Goal: Task Accomplishment & Management: Complete application form

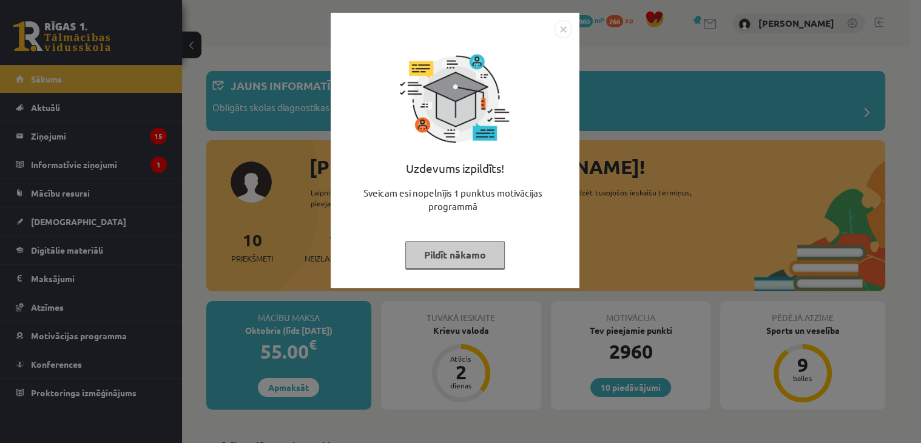
click at [565, 27] on img "Close" at bounding box center [563, 29] width 18 height 18
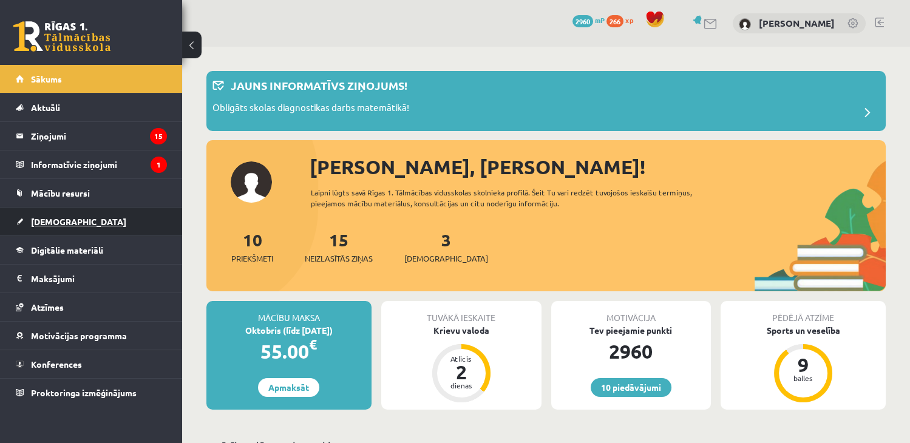
click at [59, 222] on span "[DEMOGRAPHIC_DATA]" at bounding box center [78, 221] width 95 height 11
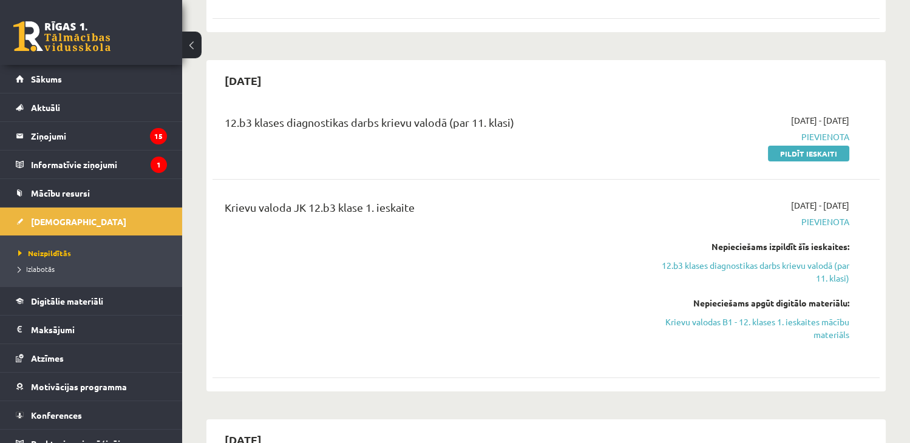
scroll to position [245, 0]
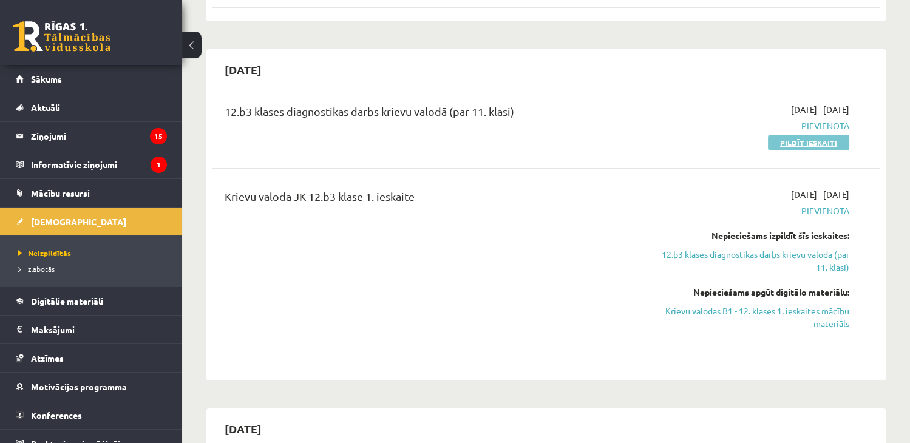
click at [813, 141] on link "Pildīt ieskaiti" at bounding box center [808, 143] width 81 height 16
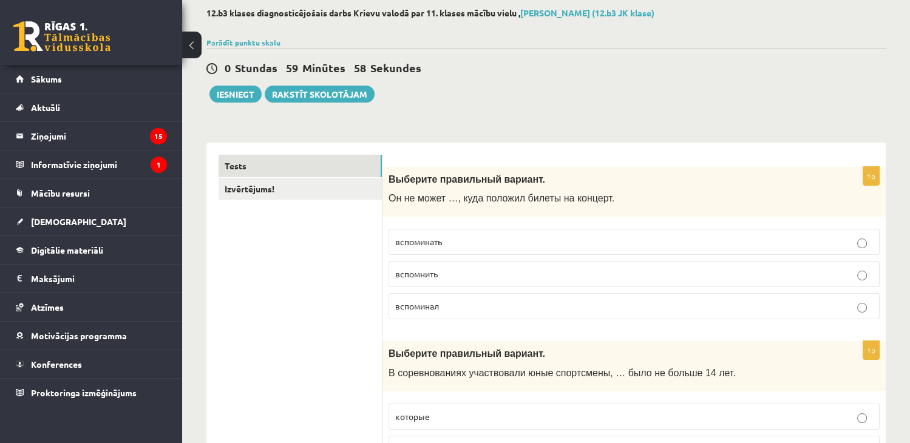
scroll to position [84, 0]
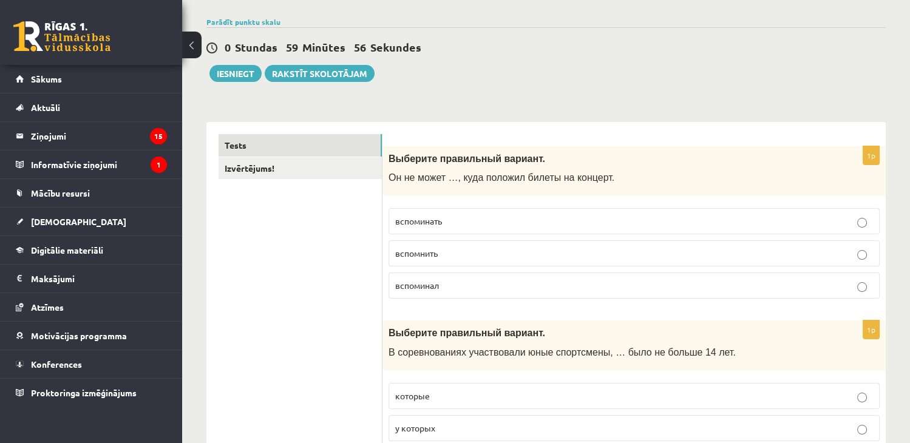
click at [189, 41] on button at bounding box center [191, 45] width 19 height 27
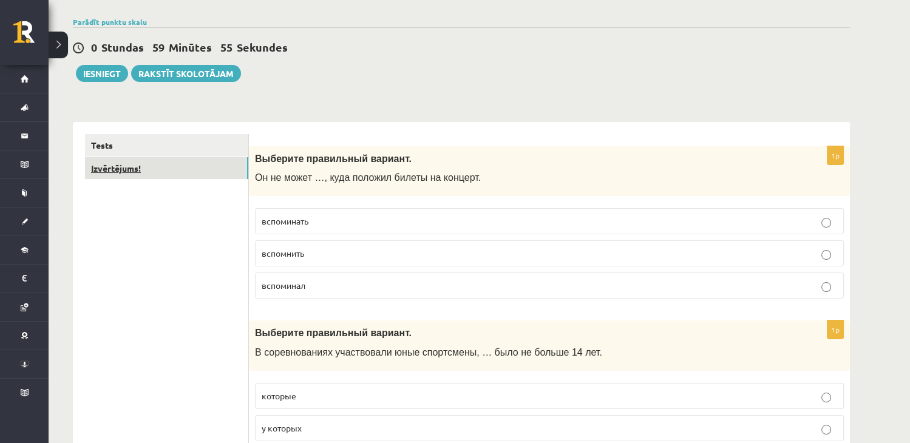
click at [189, 178] on link "Izvērtējums!" at bounding box center [166, 168] width 163 height 22
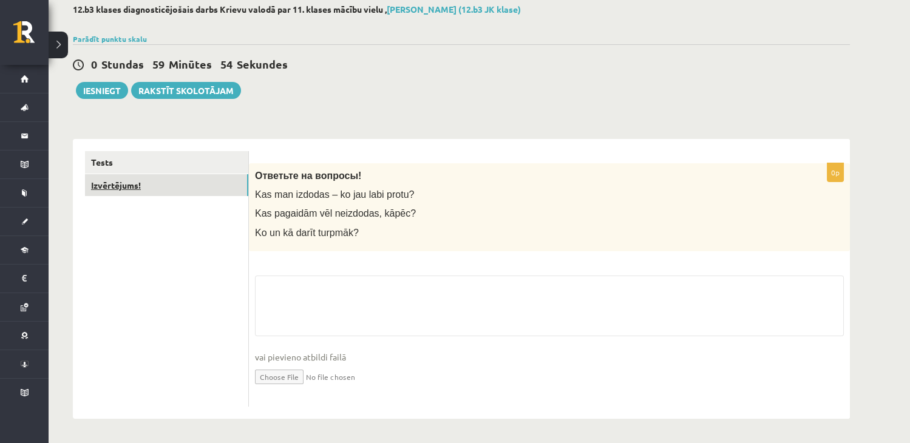
scroll to position [67, 0]
click at [174, 152] on link "Tests" at bounding box center [166, 162] width 163 height 22
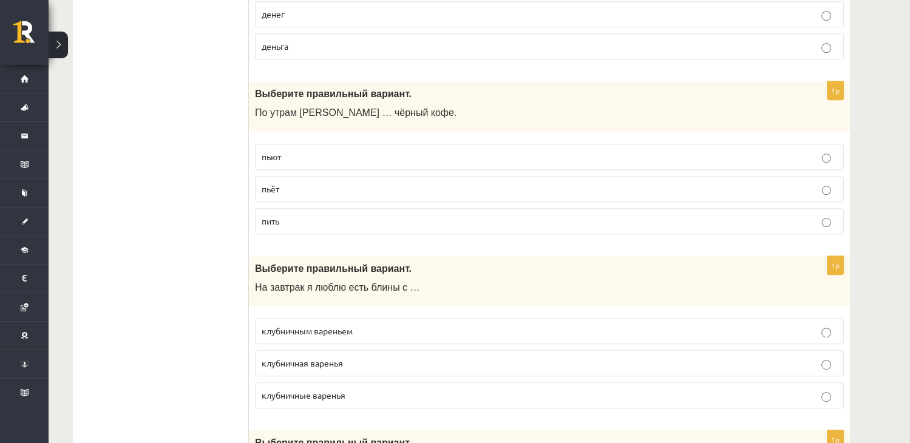
scroll to position [0, 0]
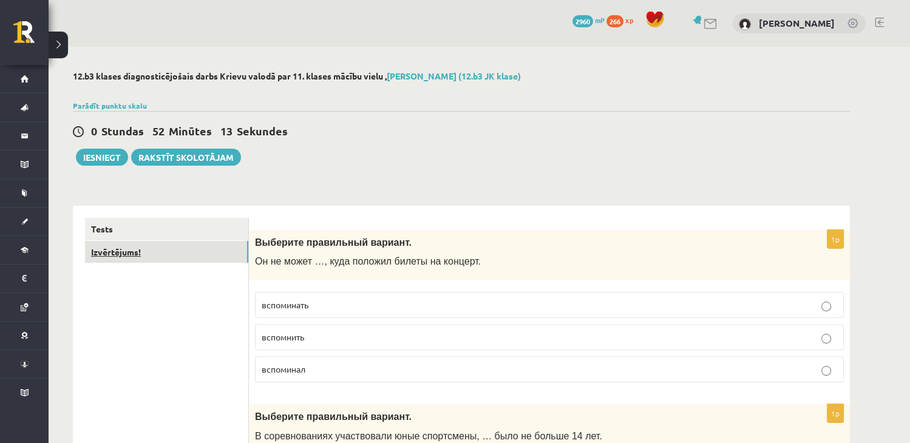
click at [154, 246] on link "Izvērtējums!" at bounding box center [166, 252] width 163 height 22
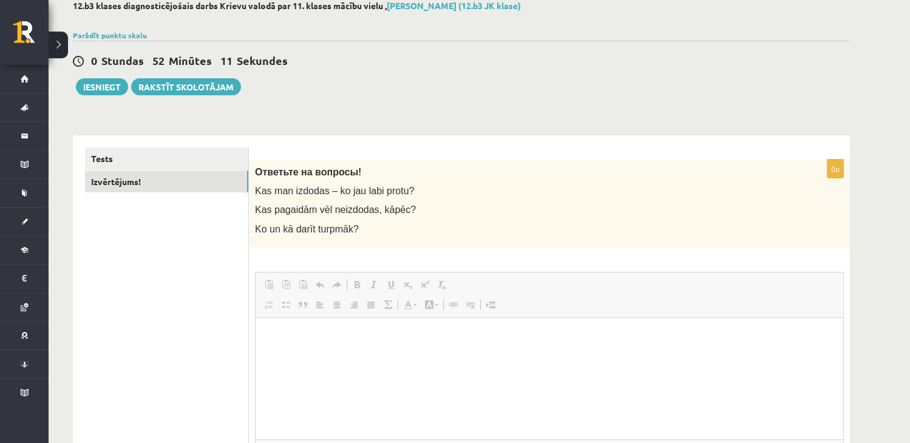
scroll to position [71, 0]
click at [118, 86] on button "Iesniegt" at bounding box center [102, 86] width 52 height 17
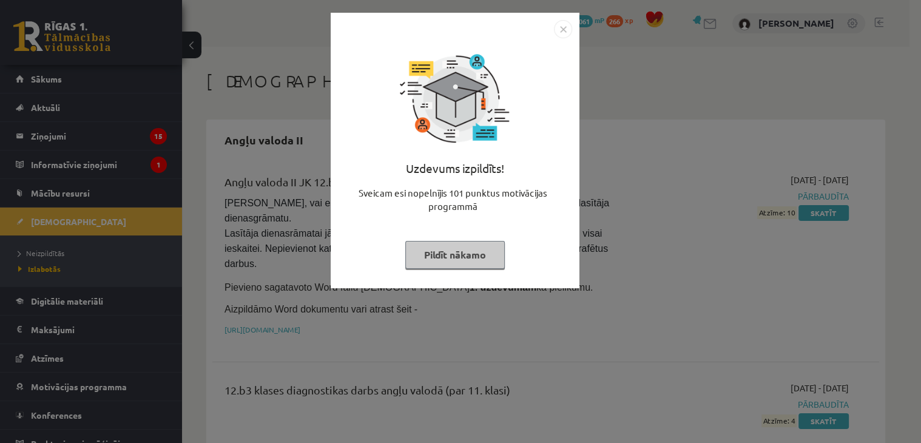
click at [563, 28] on img "Close" at bounding box center [563, 29] width 18 height 18
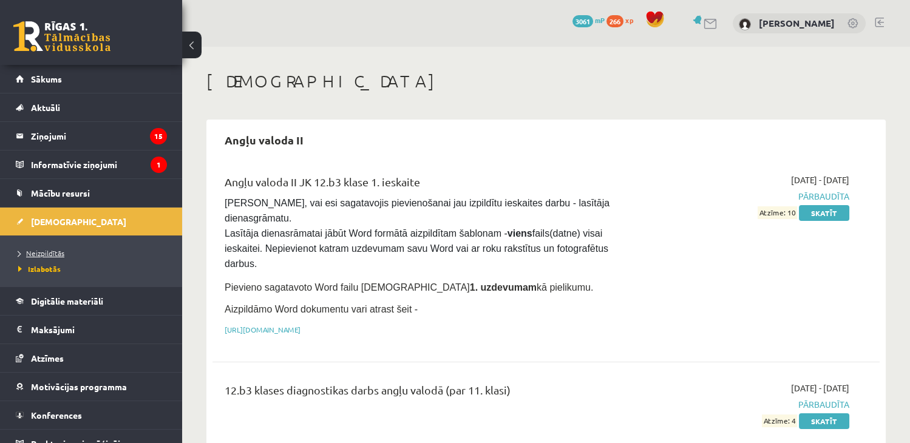
click at [57, 257] on link "Neizpildītās" at bounding box center [94, 253] width 152 height 11
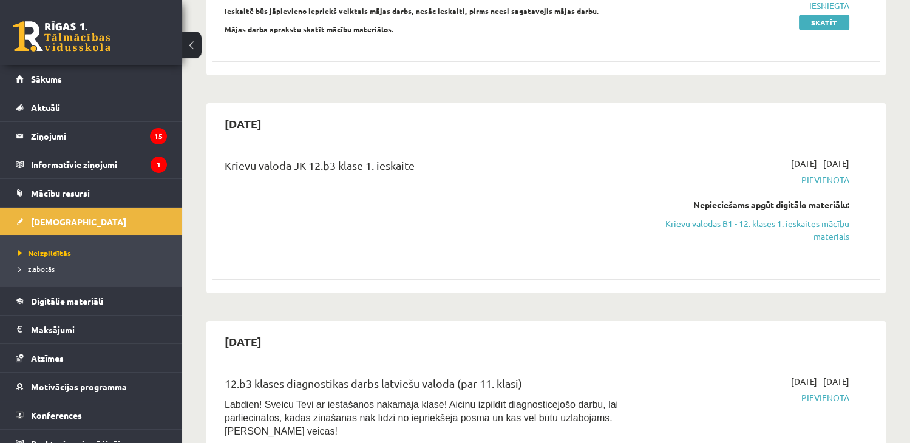
scroll to position [203, 0]
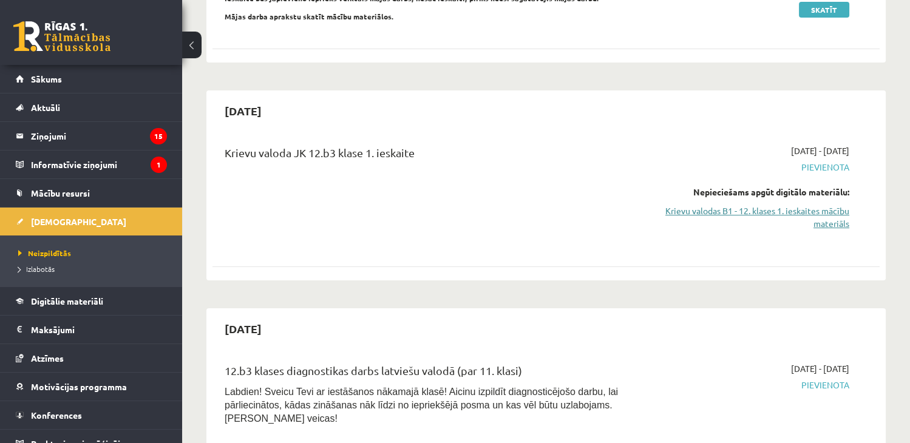
click at [810, 216] on link "Krievu valodas B1 - 12. klases 1. ieskaites mācību materiāls" at bounding box center [751, 217] width 196 height 25
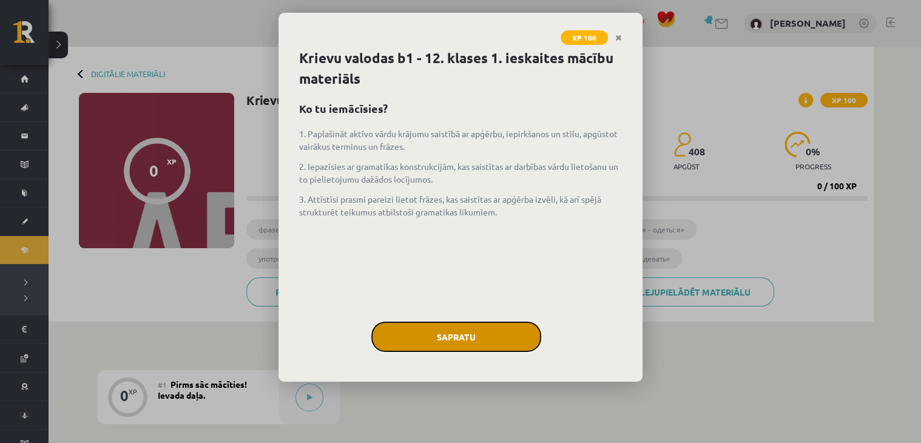
click at [476, 327] on button "Sapratu" at bounding box center [456, 337] width 170 height 30
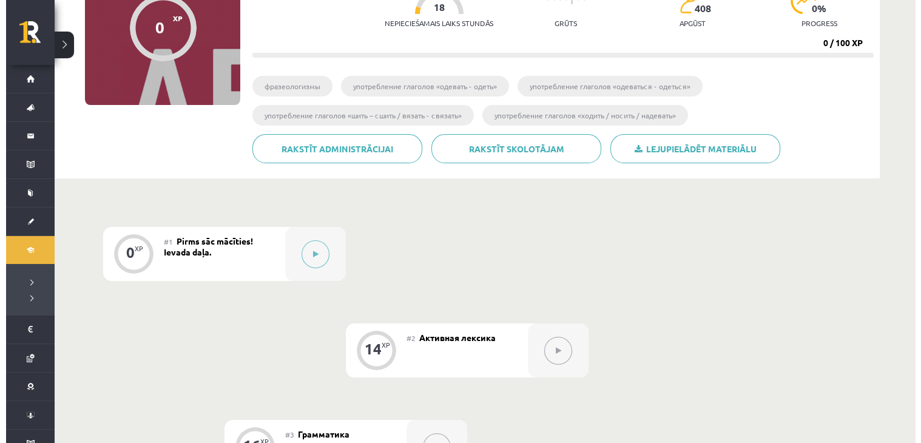
scroll to position [148, 0]
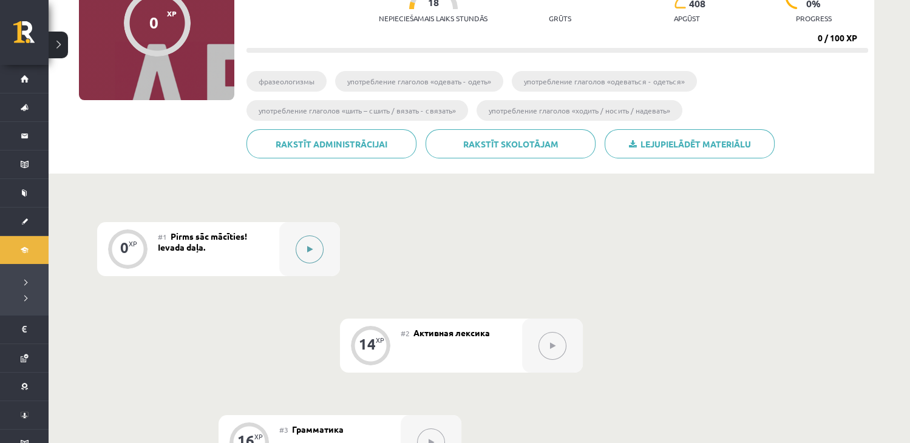
click at [319, 239] on button at bounding box center [310, 250] width 28 height 28
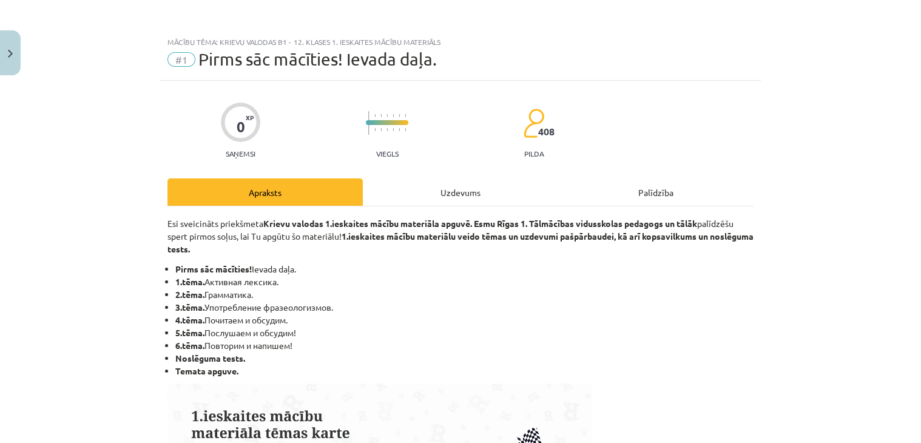
click at [469, 191] on div "Uzdevums" at bounding box center [460, 191] width 195 height 27
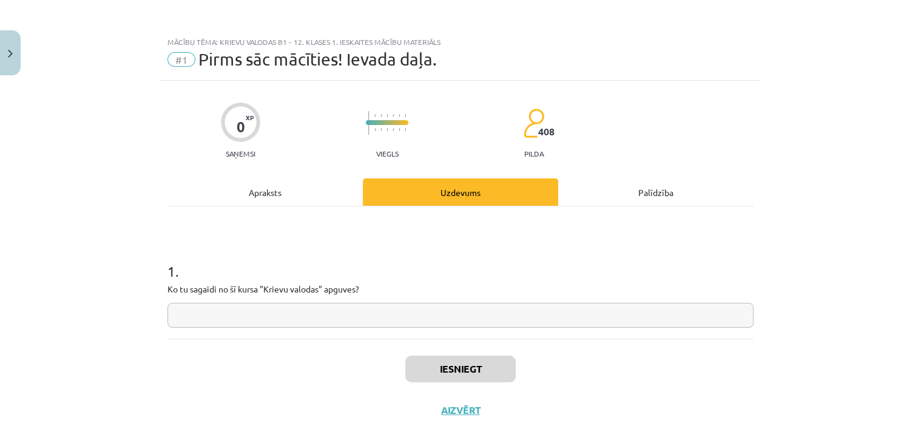
scroll to position [18, 0]
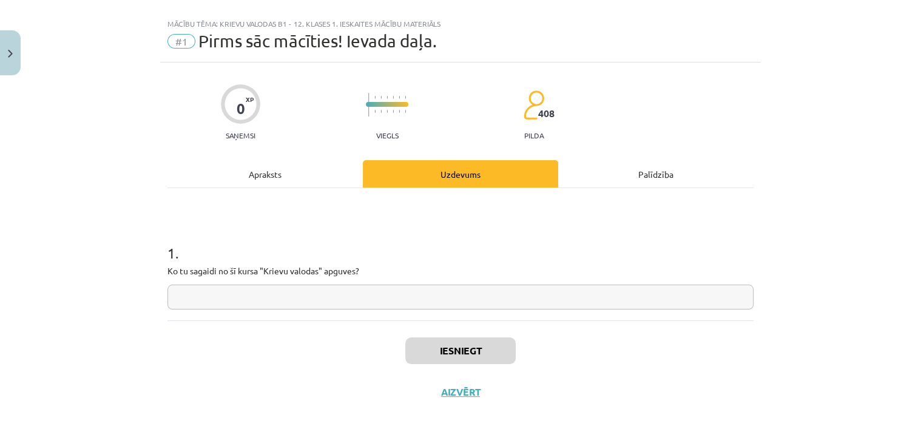
click at [428, 288] on input "text" at bounding box center [461, 297] width 586 height 25
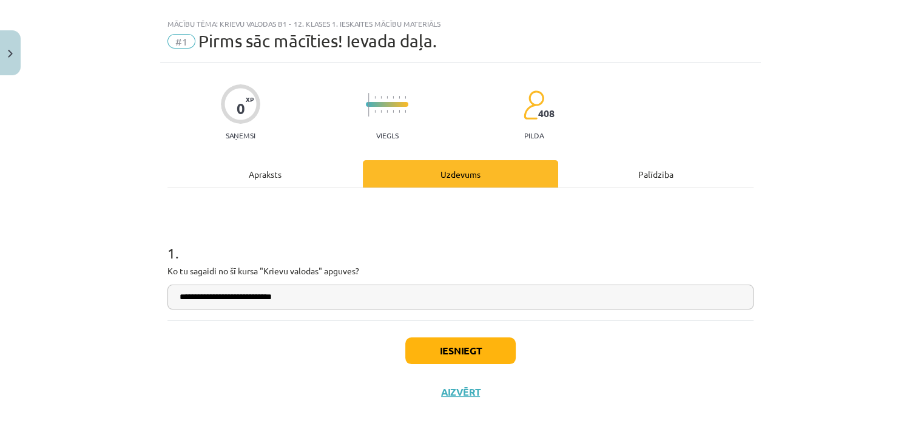
type input "**********"
click at [430, 355] on button "Iesniegt" at bounding box center [460, 350] width 110 height 27
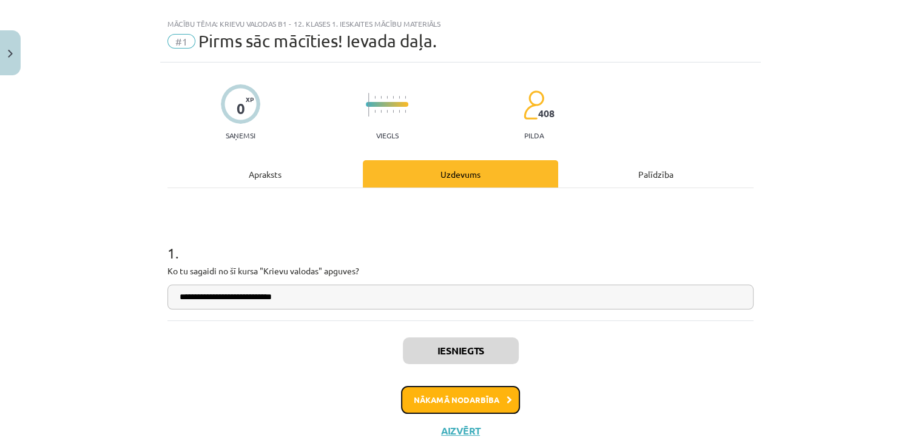
click at [446, 390] on button "Nākamā nodarbība" at bounding box center [460, 400] width 119 height 28
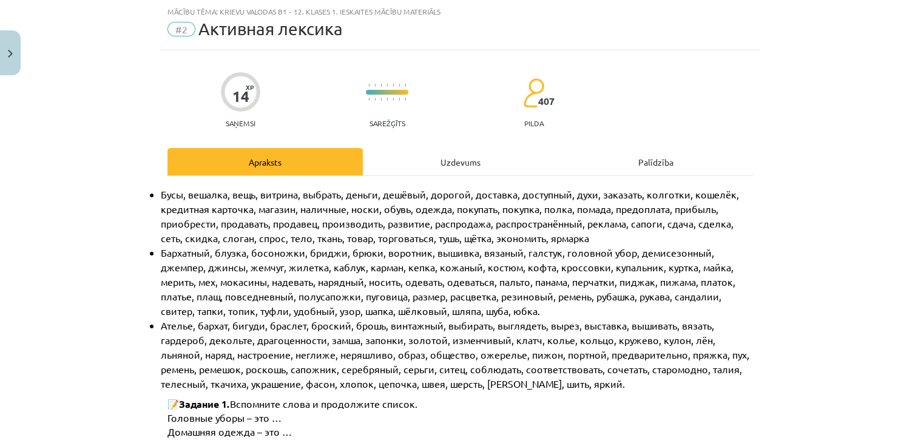
click at [430, 153] on div "Uzdevums" at bounding box center [460, 161] width 195 height 27
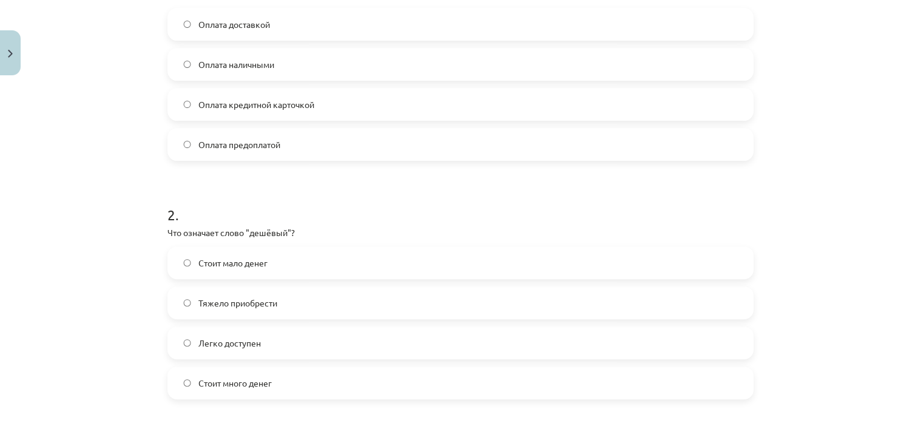
scroll to position [202, 0]
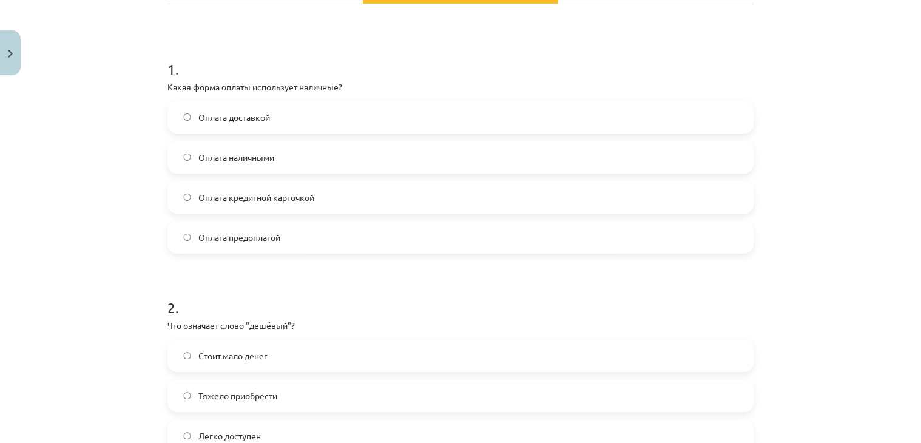
click at [402, 154] on label "Оплата наличными" at bounding box center [461, 157] width 584 height 30
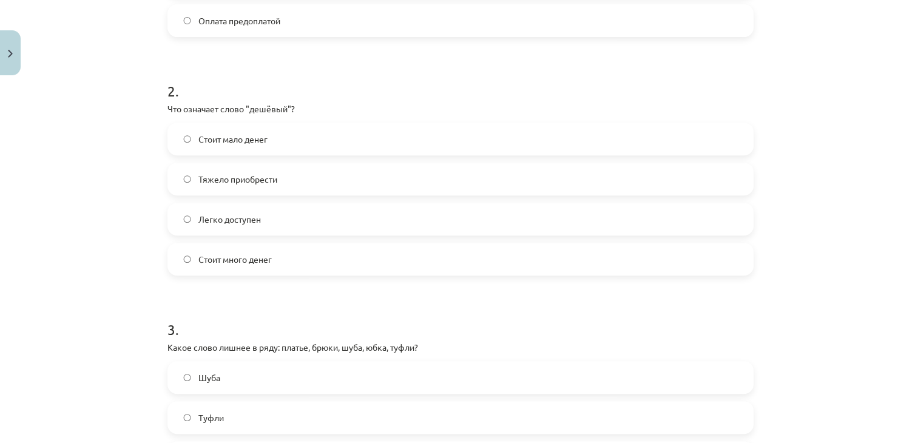
scroll to position [419, 0]
click at [404, 138] on label "Стоит мало денег" at bounding box center [461, 138] width 584 height 30
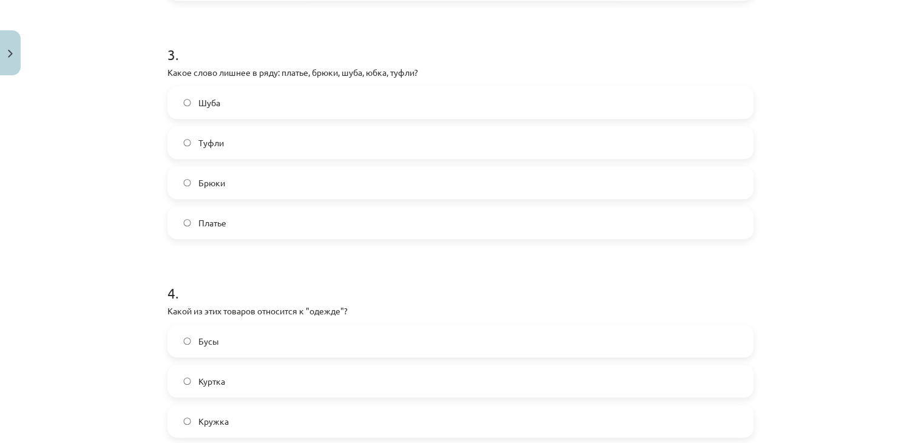
scroll to position [696, 0]
click at [405, 130] on label "Туфли" at bounding box center [461, 141] width 584 height 30
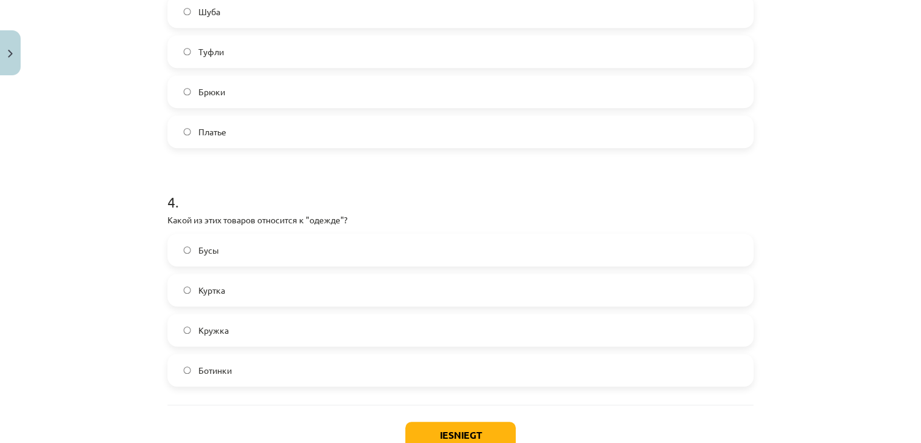
scroll to position [869, 0]
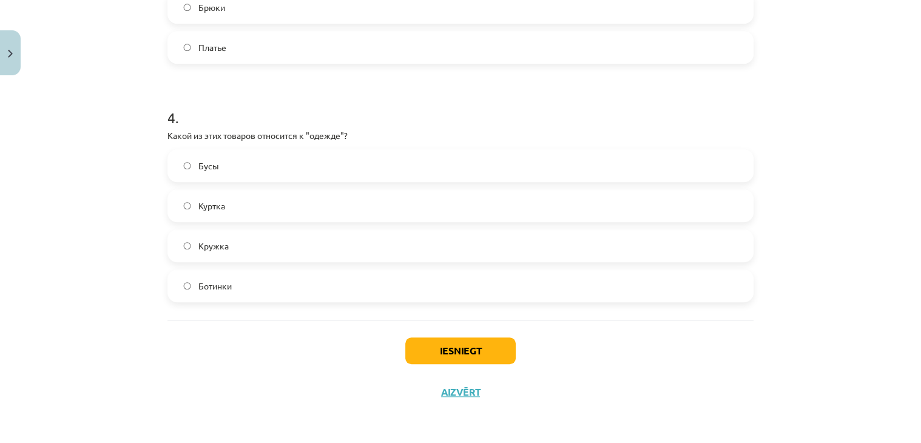
click at [402, 196] on label "Куртка" at bounding box center [461, 206] width 584 height 30
click at [480, 359] on button "Iesniegt" at bounding box center [460, 350] width 110 height 27
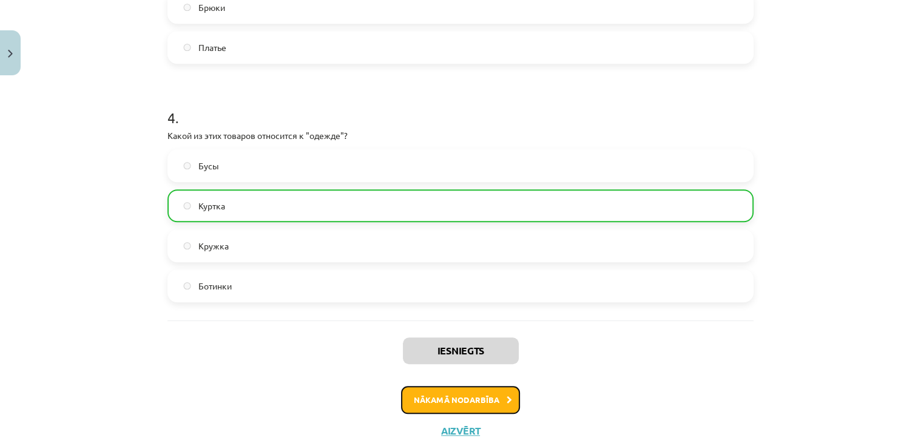
click at [481, 392] on button "Nākamā nodarbība" at bounding box center [460, 400] width 119 height 28
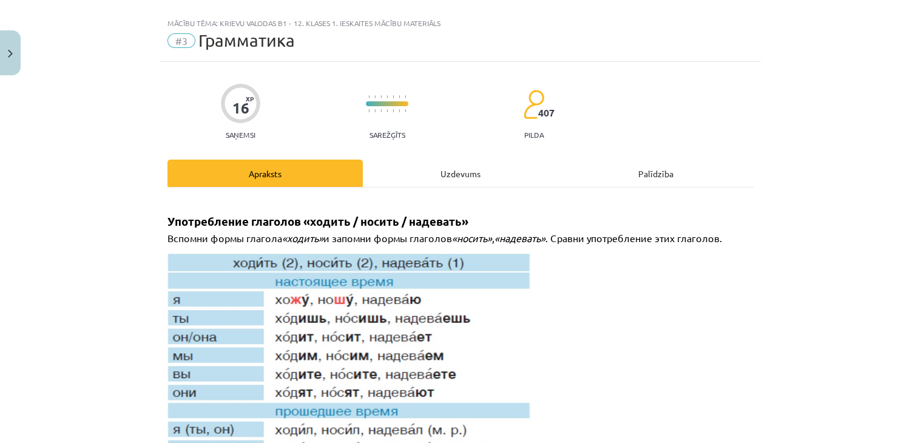
scroll to position [18, 0]
click at [446, 174] on div "Uzdevums" at bounding box center [460, 173] width 195 height 27
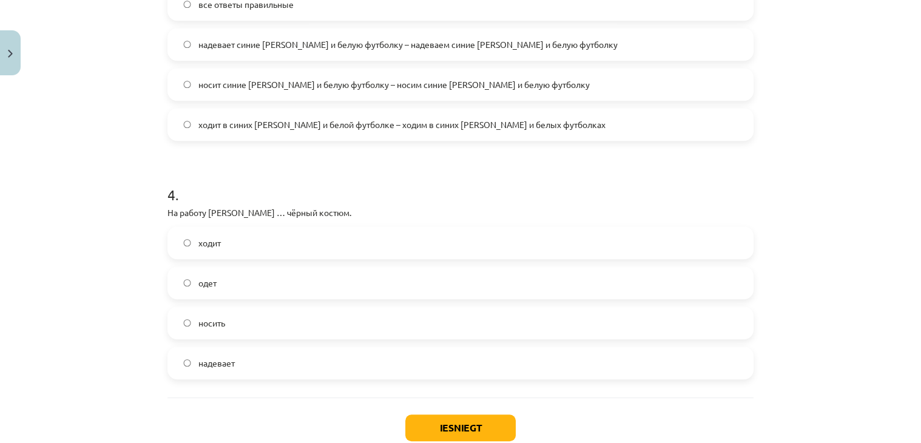
scroll to position [839, 0]
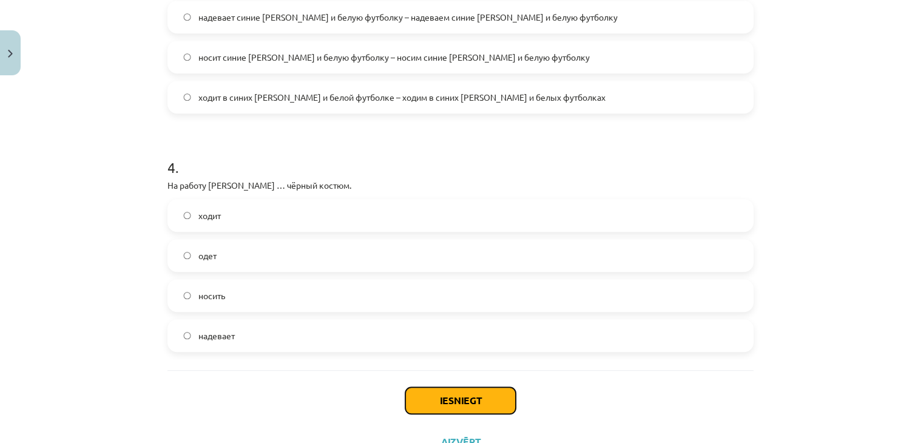
click at [452, 396] on button "Iesniegt" at bounding box center [460, 400] width 110 height 27
click at [449, 401] on button "Iesniegt" at bounding box center [460, 400] width 110 height 27
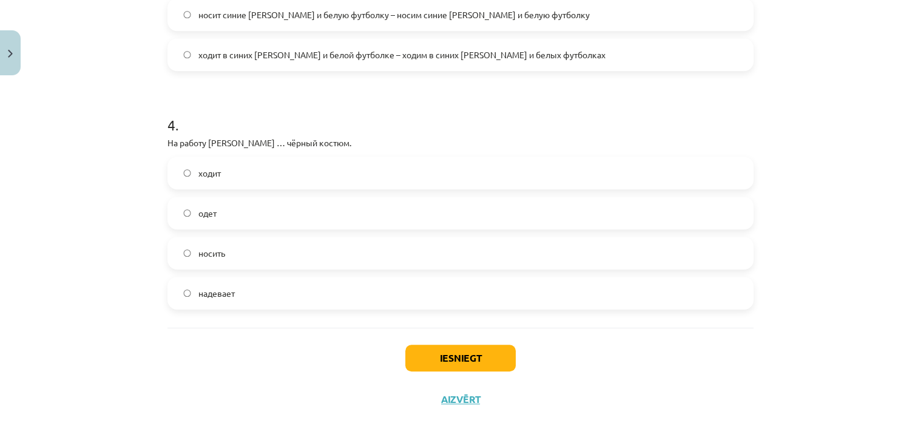
scroll to position [889, 0]
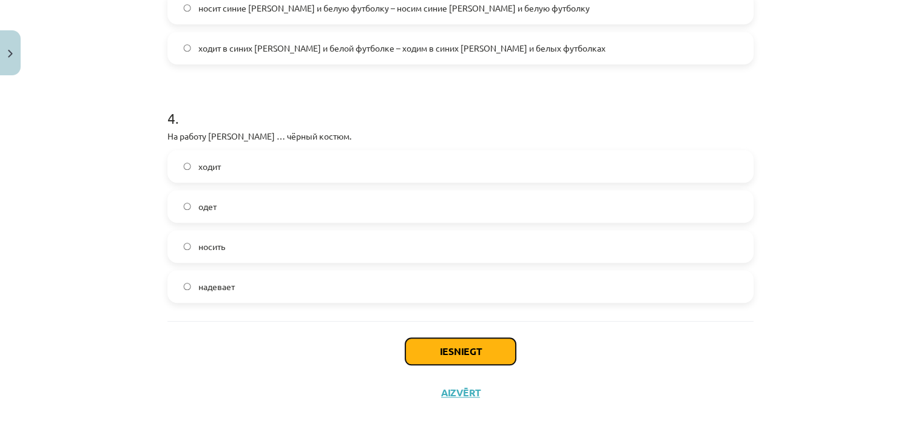
click at [458, 354] on button "Iesniegt" at bounding box center [460, 351] width 110 height 27
click at [458, 350] on button "Iesniegt" at bounding box center [460, 351] width 110 height 27
click at [460, 341] on button "Iesniegt" at bounding box center [460, 351] width 110 height 27
click at [464, 388] on button "Aizvērt" at bounding box center [461, 393] width 46 height 12
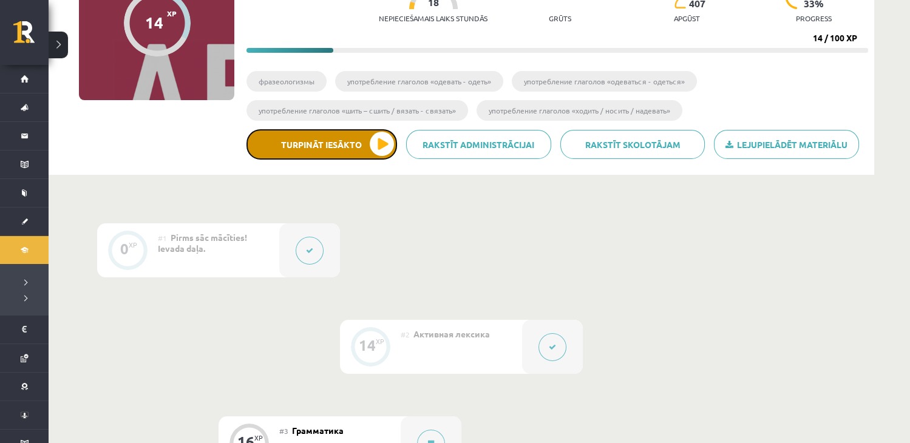
click at [374, 140] on button "Turpināt iesākto" at bounding box center [321, 144] width 151 height 30
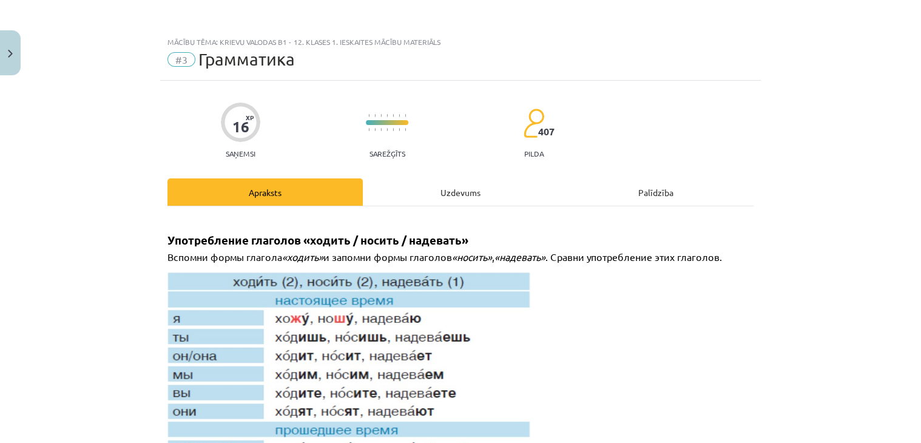
drag, startPoint x: 439, startPoint y: 176, endPoint x: 442, endPoint y: 193, distance: 17.3
click at [442, 193] on div "Uzdevums" at bounding box center [460, 191] width 195 height 27
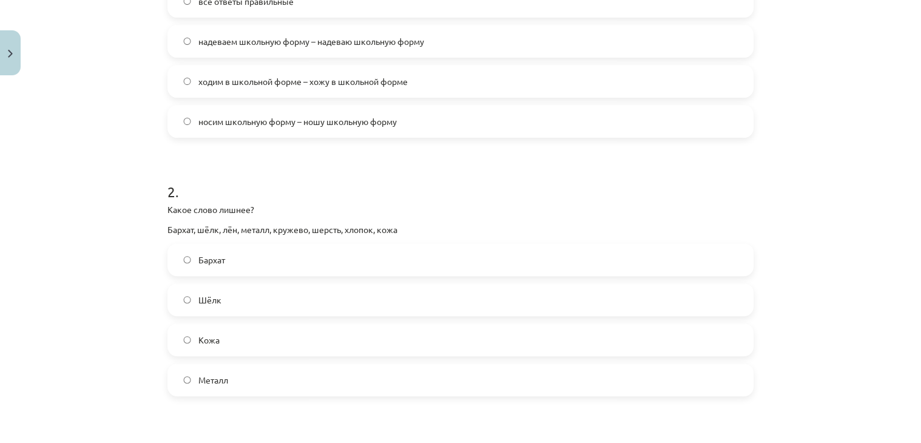
scroll to position [339, 0]
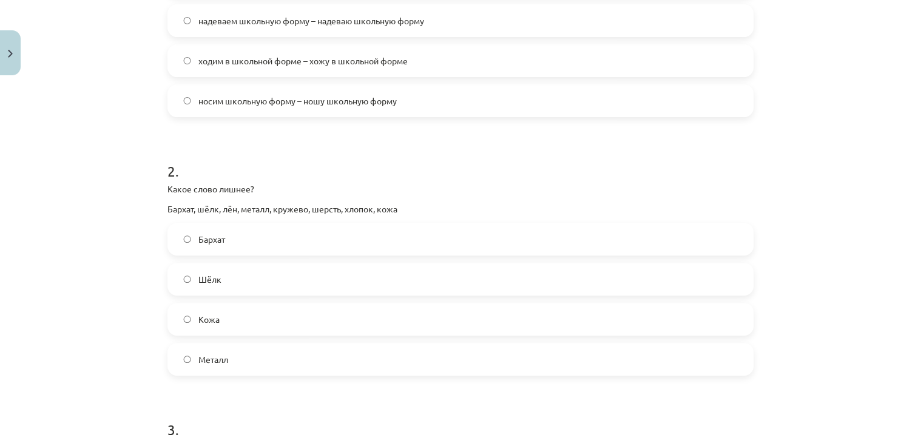
click at [646, 69] on label "ходим в школьной форме – хожу в школьной форме" at bounding box center [461, 61] width 584 height 30
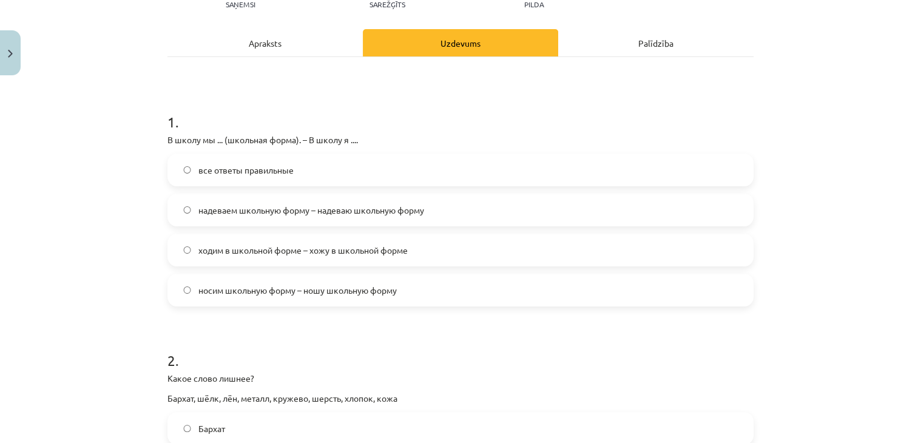
scroll to position [149, 0]
click at [506, 211] on label "надеваем школьную форму – надеваю школьную форму" at bounding box center [461, 210] width 584 height 30
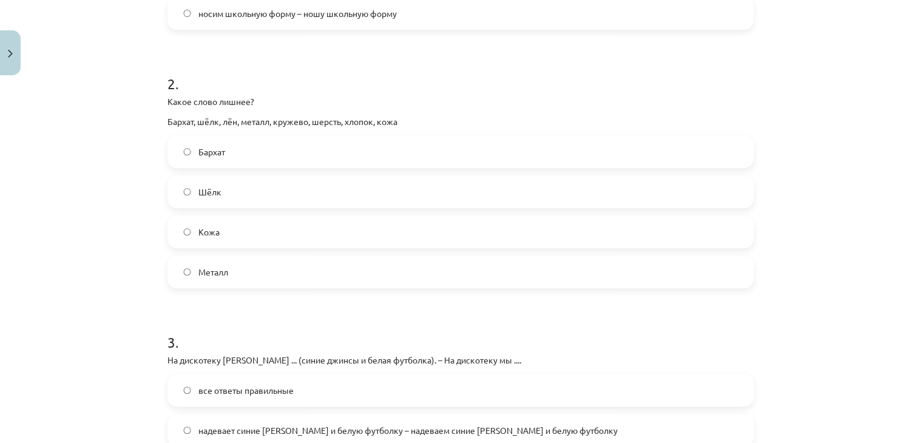
scroll to position [426, 0]
click at [438, 267] on label "Металл" at bounding box center [461, 272] width 584 height 30
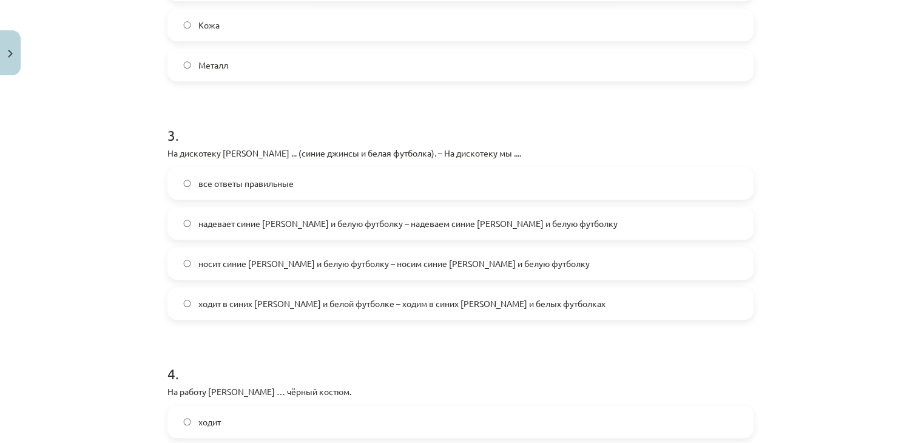
scroll to position [668, 0]
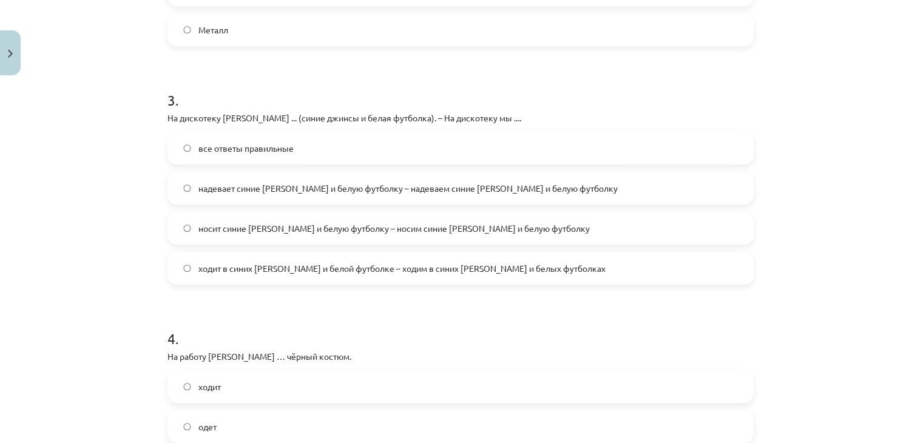
click at [421, 185] on span "надевает синие [PERSON_NAME] и белую футболку – надеваем синие [PERSON_NAME] и …" at bounding box center [407, 188] width 419 height 13
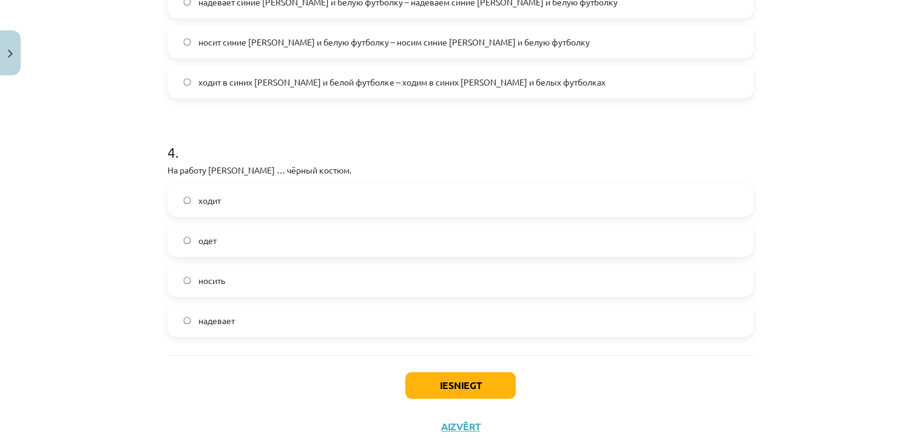
scroll to position [889, 0]
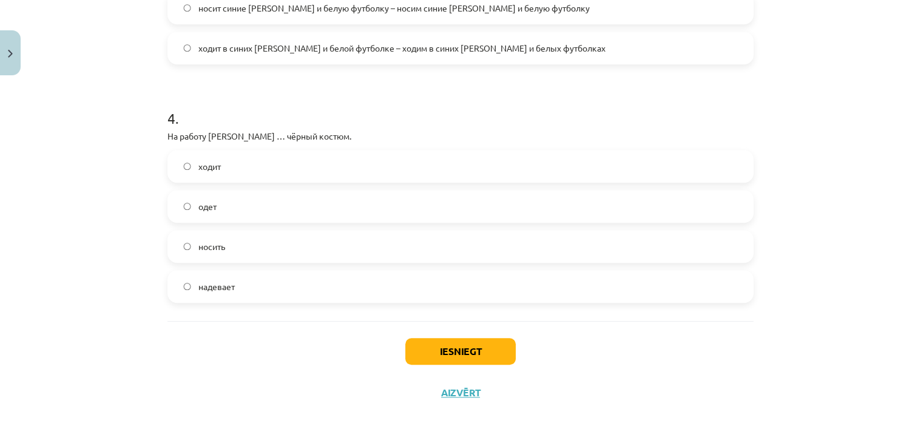
click at [396, 271] on label "надевает" at bounding box center [461, 286] width 584 height 30
click at [471, 354] on button "Iesniegt" at bounding box center [460, 351] width 110 height 27
click at [459, 344] on button "Iesniegt" at bounding box center [460, 351] width 110 height 27
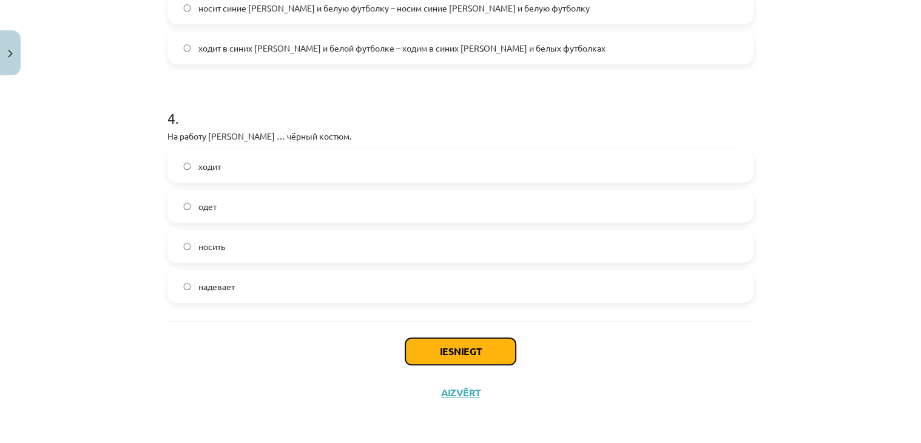
click at [458, 353] on button "Iesniegt" at bounding box center [460, 351] width 110 height 27
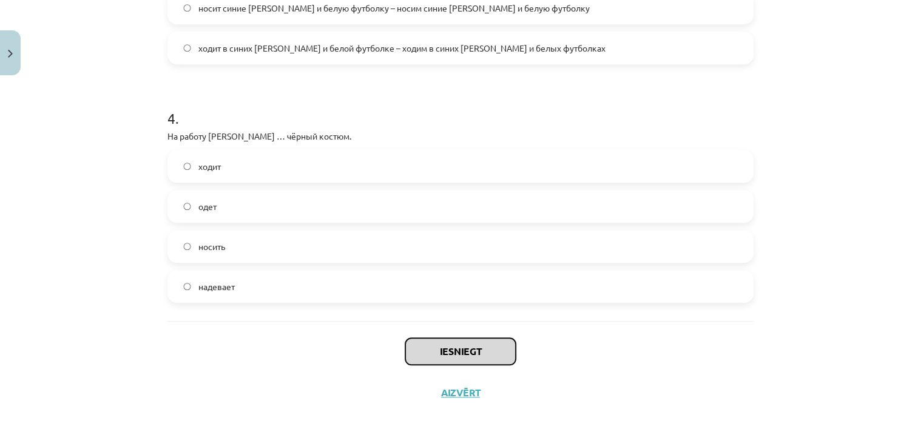
click at [458, 353] on button "Iesniegt" at bounding box center [460, 351] width 110 height 27
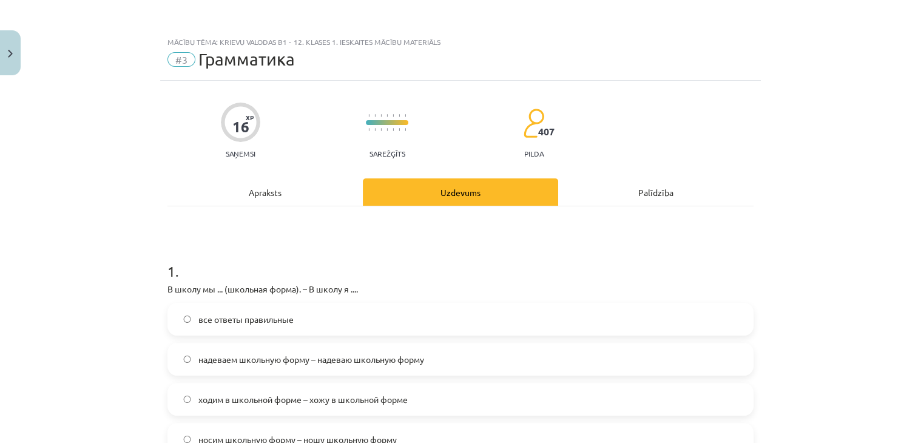
click at [640, 181] on div "Palīdzība" at bounding box center [655, 191] width 195 height 27
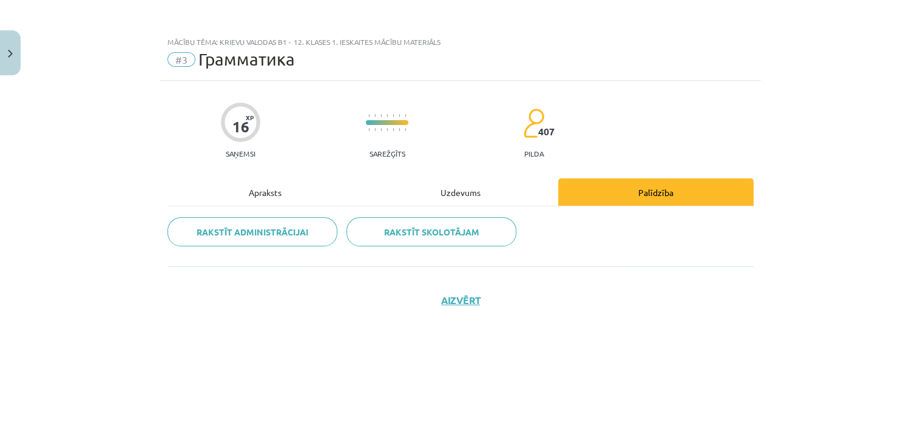
click at [470, 196] on div "Uzdevums" at bounding box center [460, 191] width 195 height 27
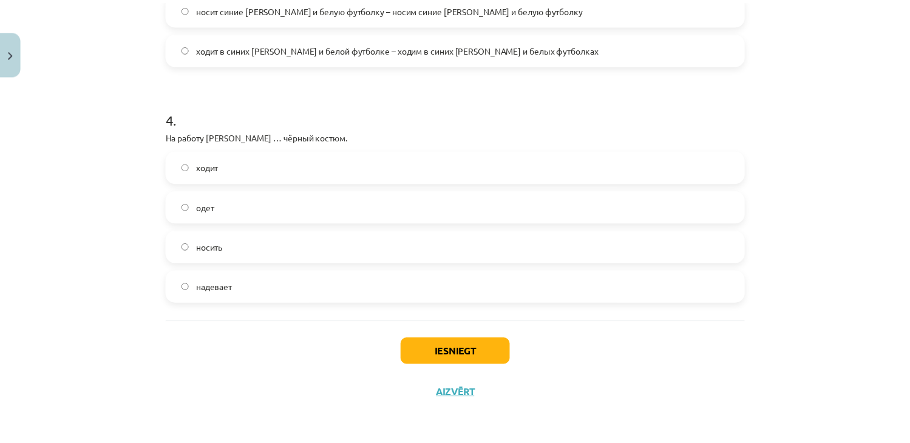
scroll to position [889, 0]
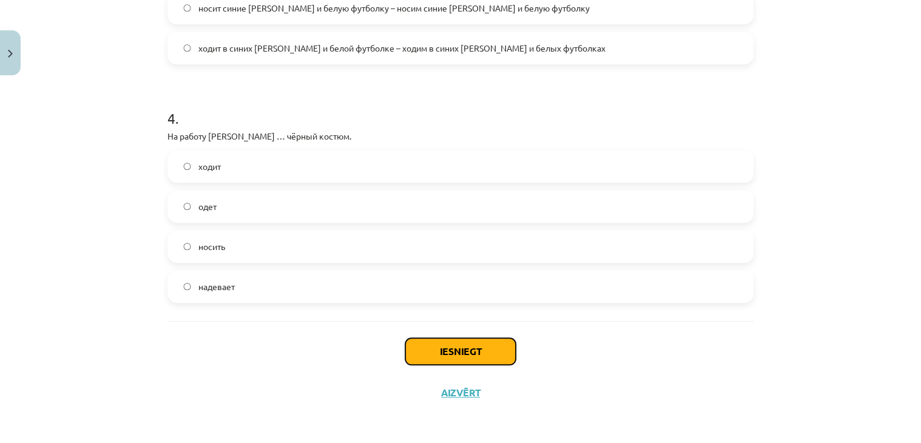
click at [476, 346] on button "Iesniegt" at bounding box center [460, 351] width 110 height 27
click at [447, 351] on button "Iesniegt" at bounding box center [460, 351] width 110 height 27
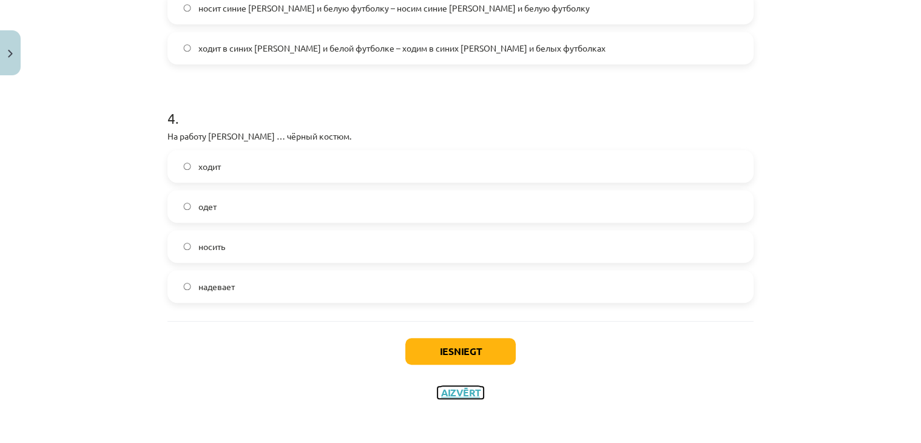
click at [450, 391] on button "Aizvērt" at bounding box center [461, 393] width 46 height 12
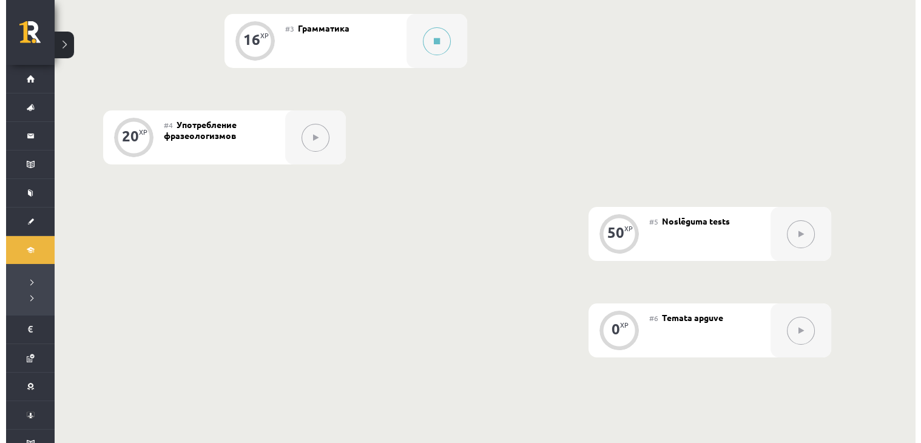
scroll to position [524, 0]
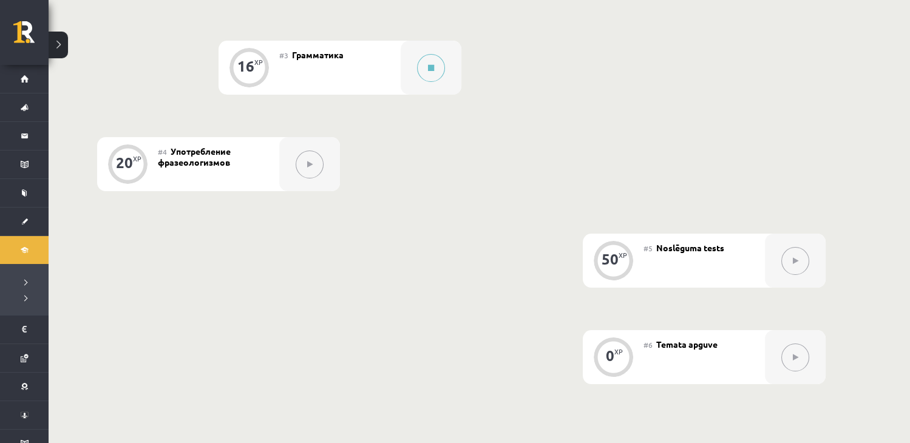
click at [313, 172] on button at bounding box center [310, 165] width 28 height 28
click at [391, 74] on div "#3 Грамматика" at bounding box center [339, 68] width 121 height 54
click at [427, 67] on button at bounding box center [431, 68] width 28 height 28
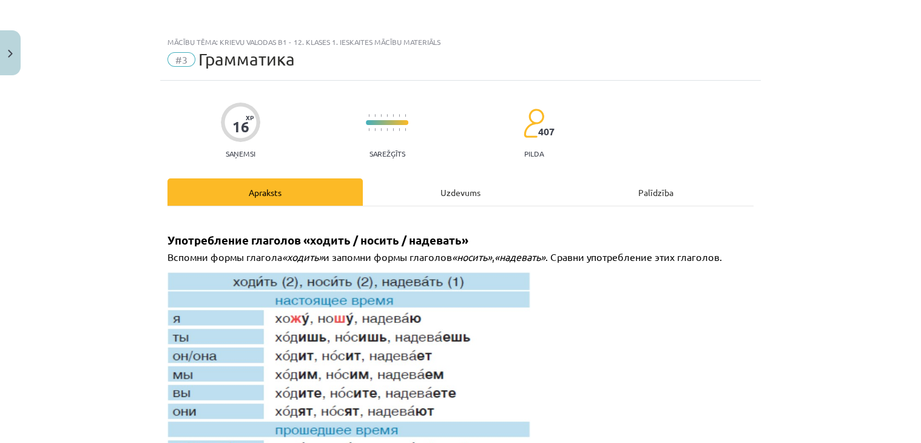
click at [419, 186] on div "Uzdevums" at bounding box center [460, 191] width 195 height 27
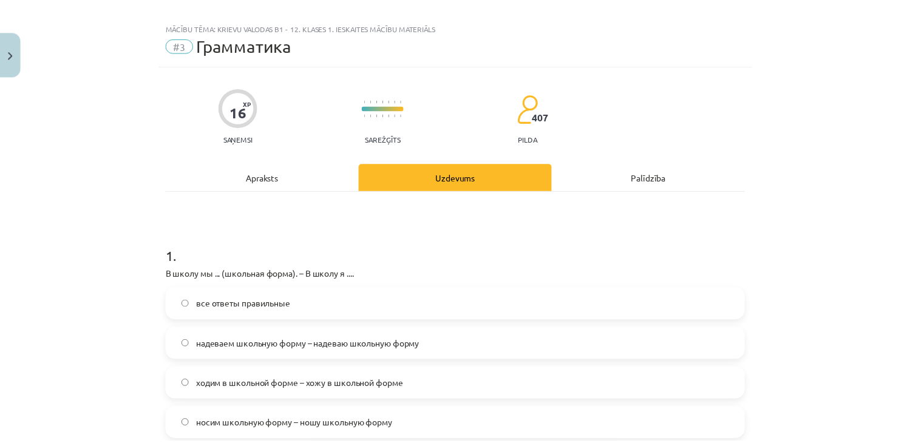
scroll to position [0, 0]
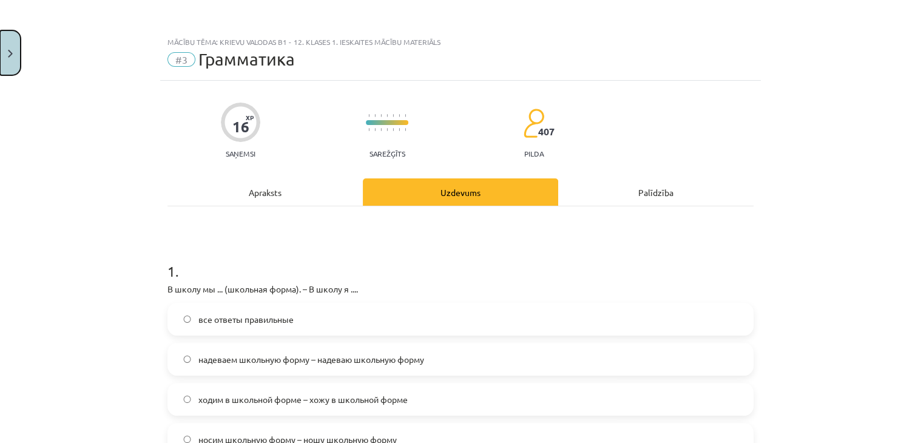
click at [8, 44] on button "Close" at bounding box center [10, 52] width 21 height 45
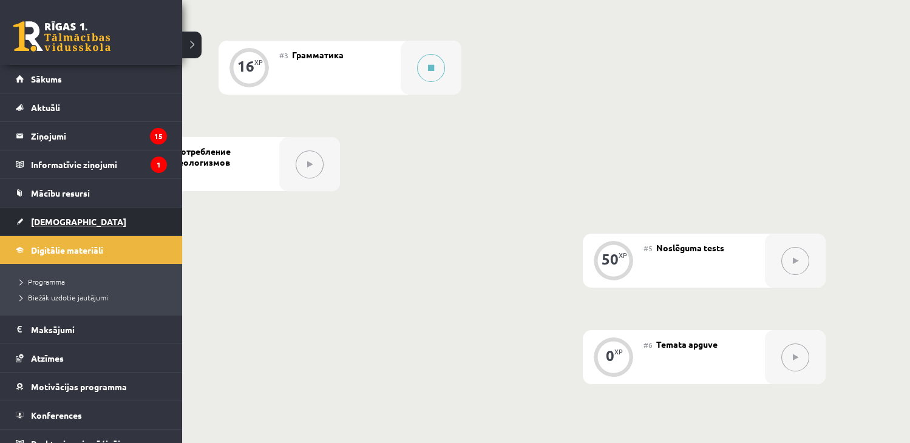
click at [33, 222] on span "[DEMOGRAPHIC_DATA]" at bounding box center [78, 221] width 95 height 11
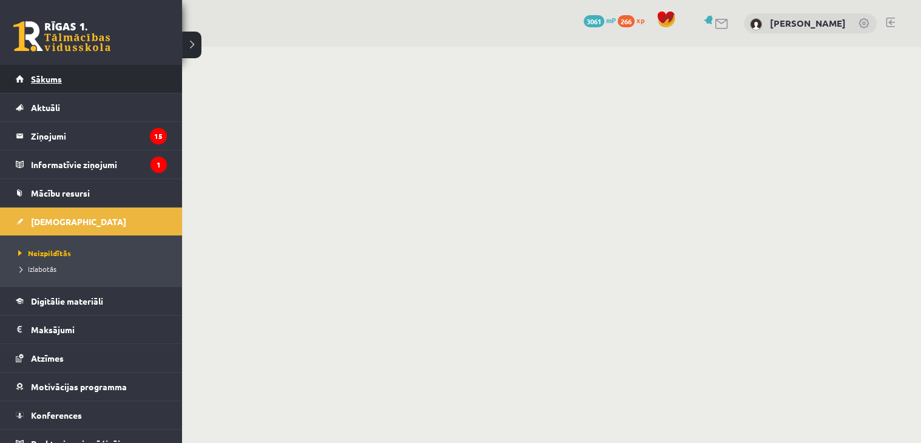
click at [50, 82] on span "Sākums" at bounding box center [46, 78] width 31 height 11
